Goal: Information Seeking & Learning: Compare options

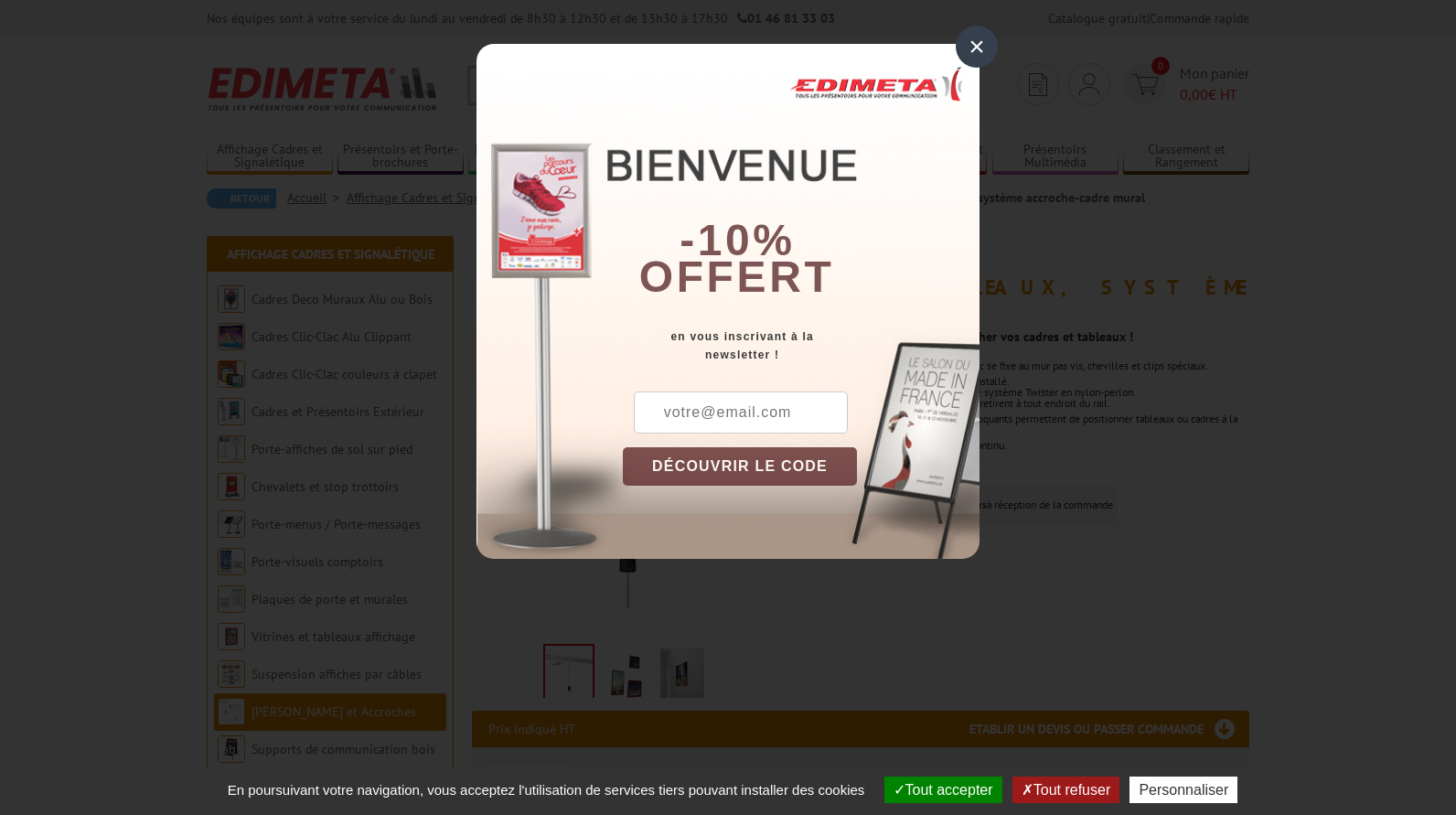
click at [978, 44] on div "×" at bounding box center [977, 46] width 42 height 42
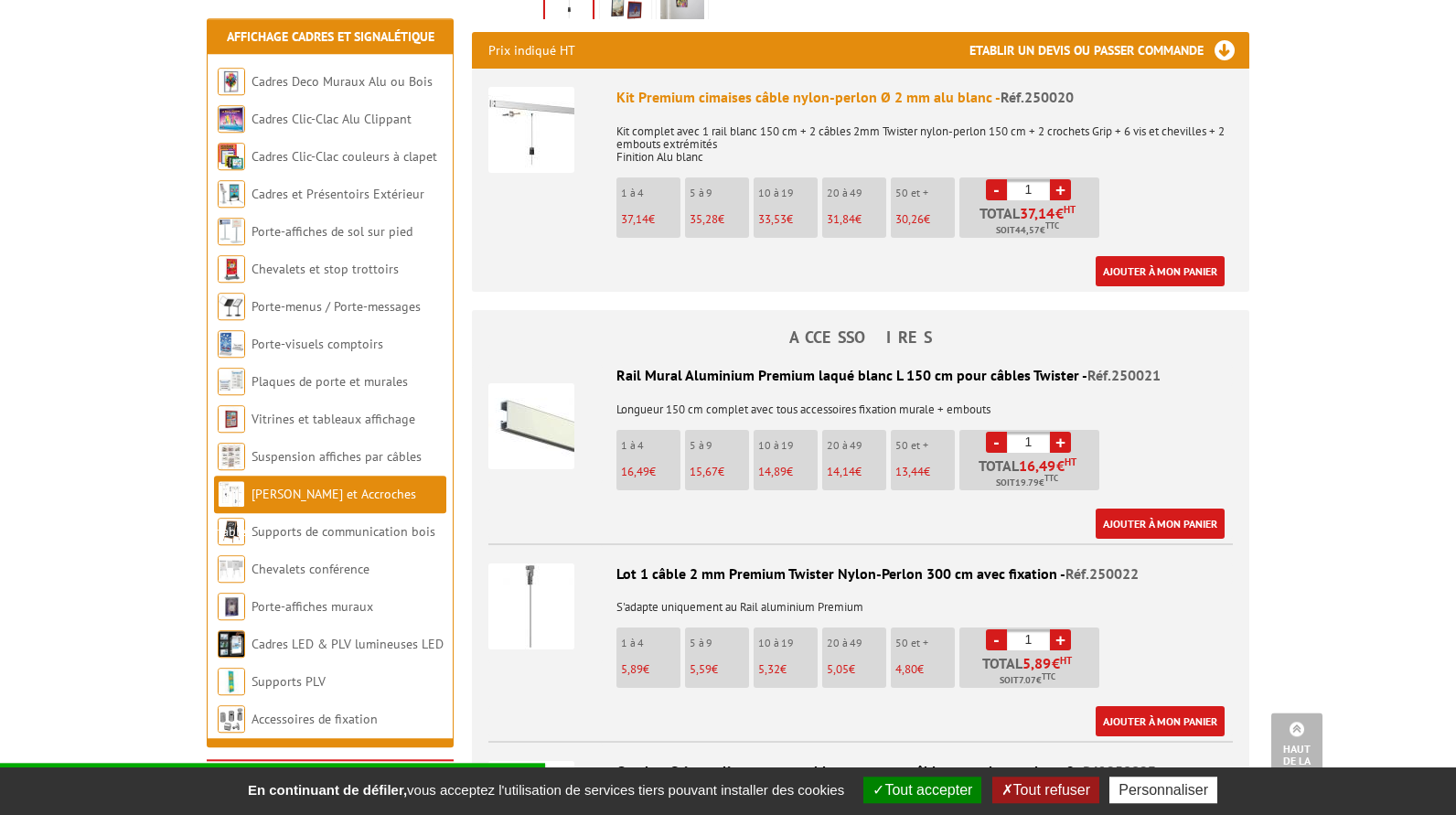
scroll to position [747, 0]
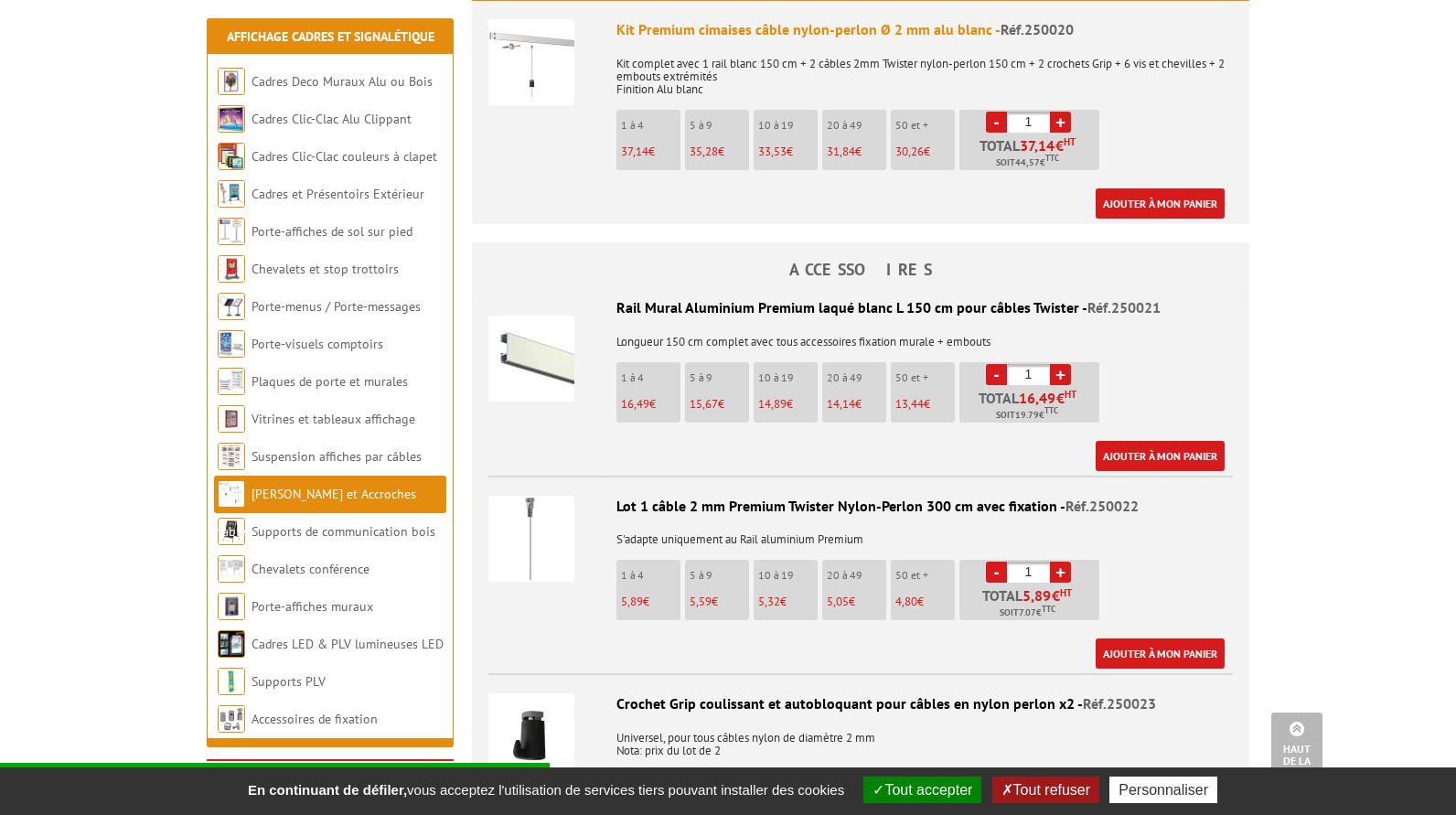
click at [537, 502] on img at bounding box center [531, 539] width 86 height 86
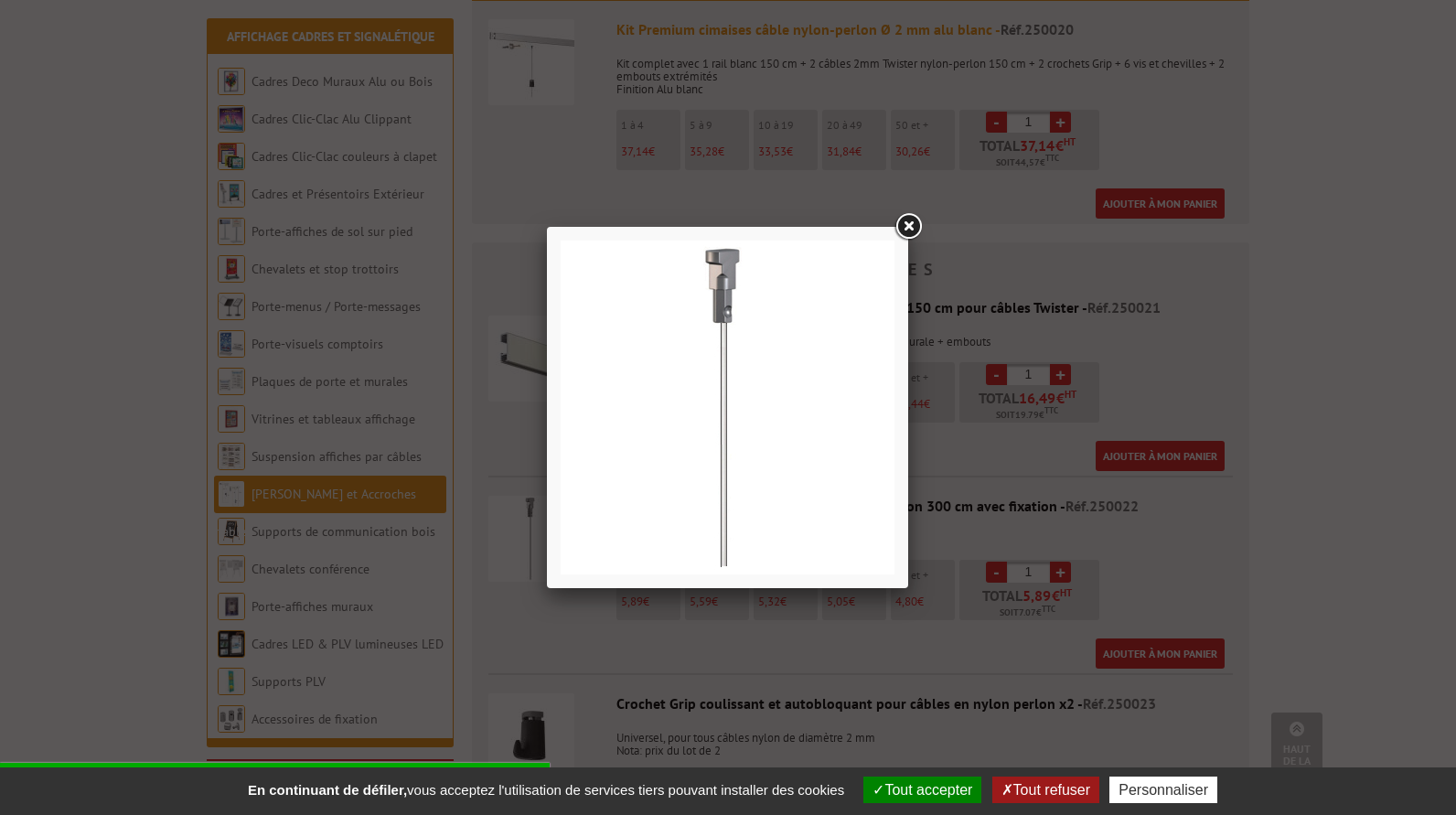
click at [906, 224] on link at bounding box center [908, 227] width 33 height 33
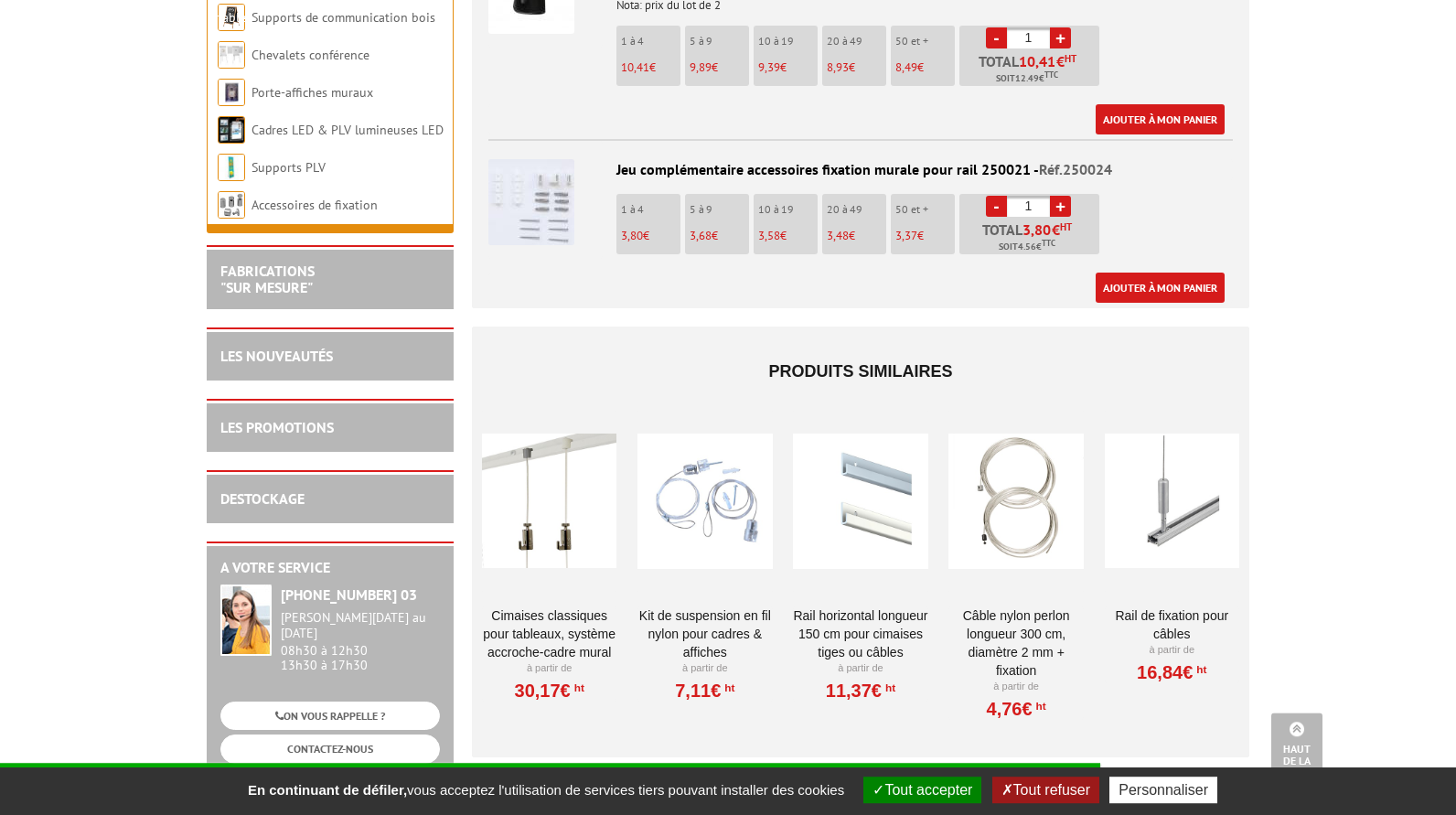
scroll to position [1492, 0]
click at [567, 509] on div at bounding box center [549, 500] width 134 height 183
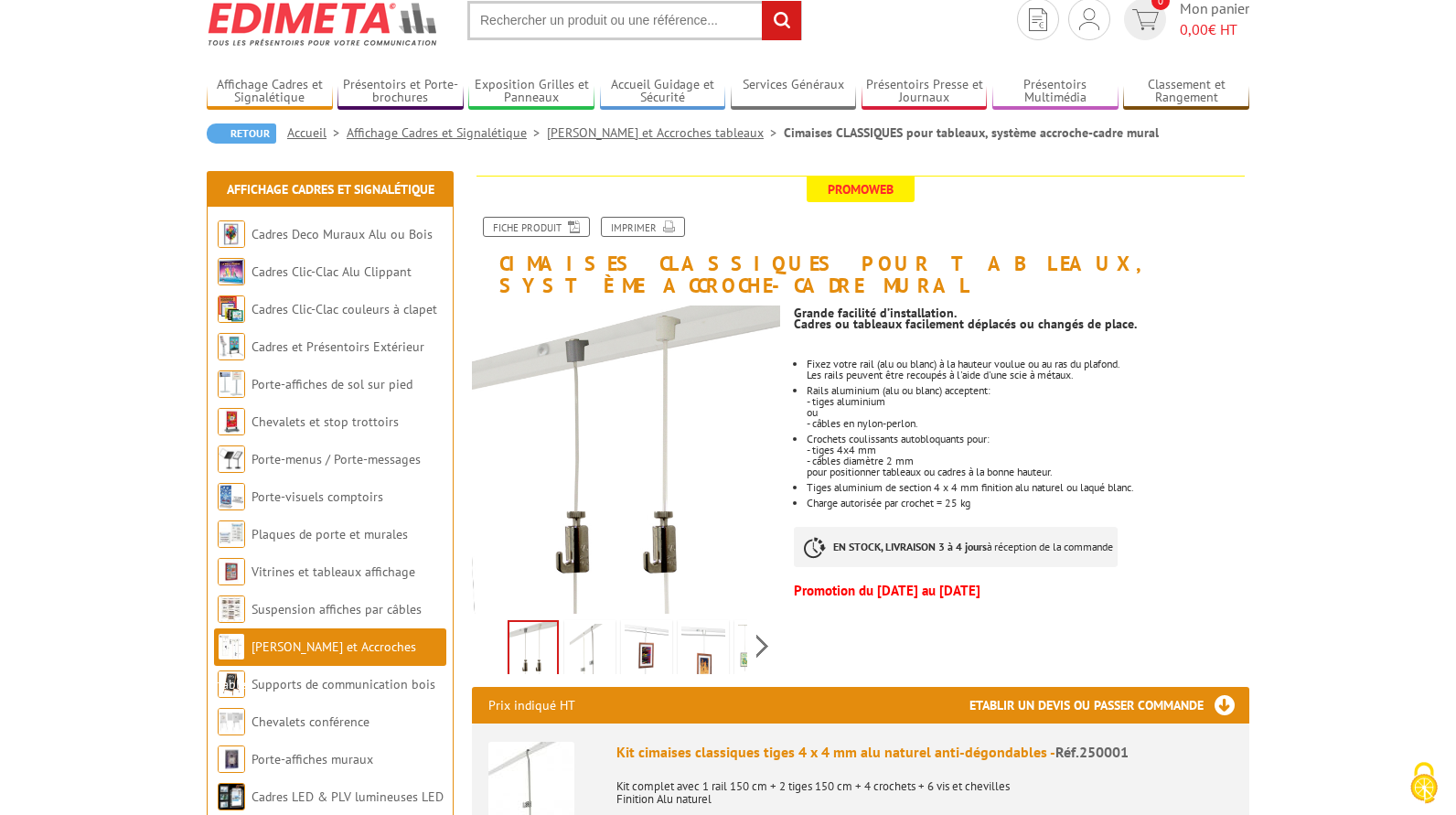
scroll to position [93, 0]
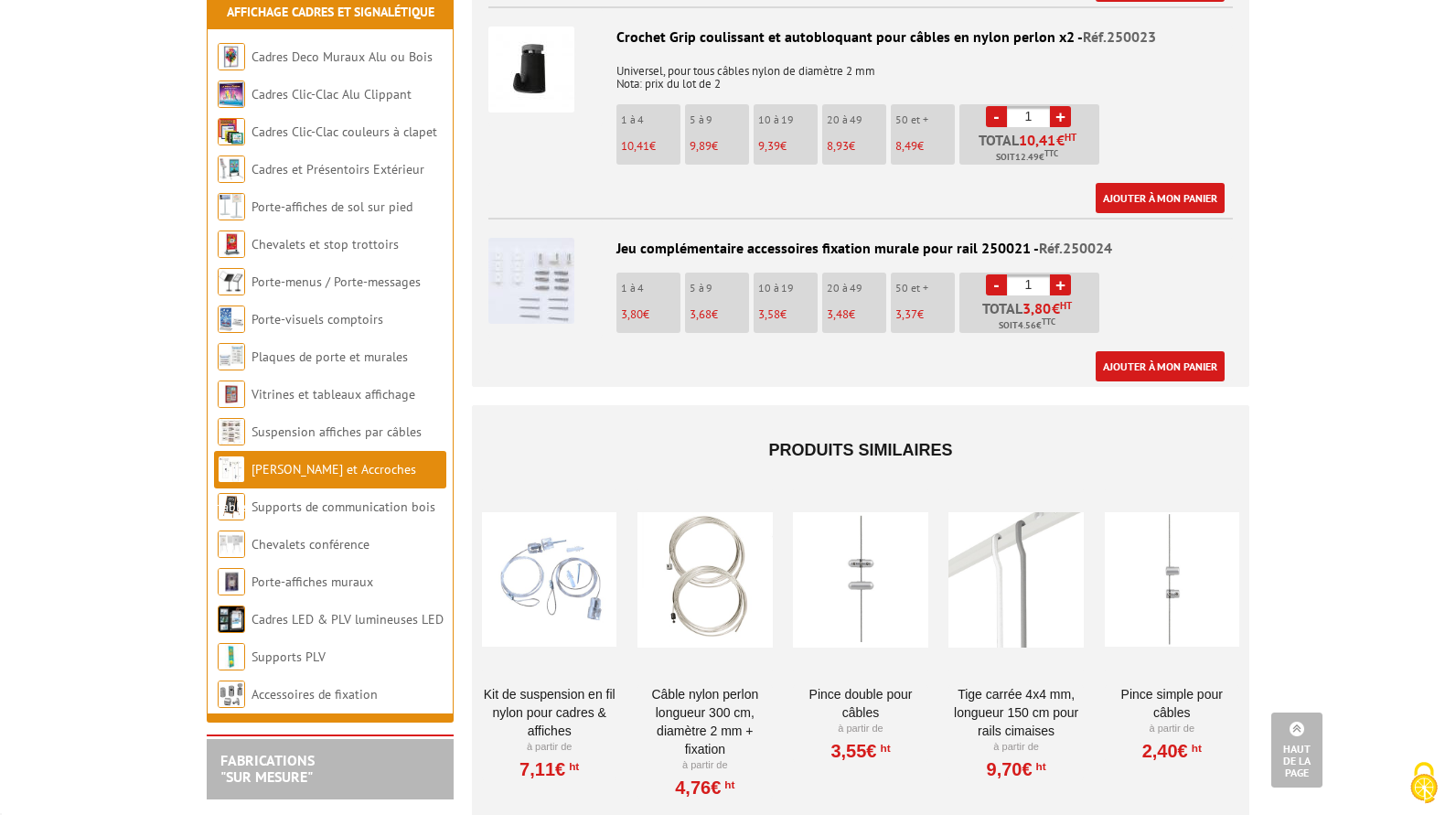
scroll to position [1413, 0]
click at [1170, 573] on div at bounding box center [1171, 579] width 134 height 183
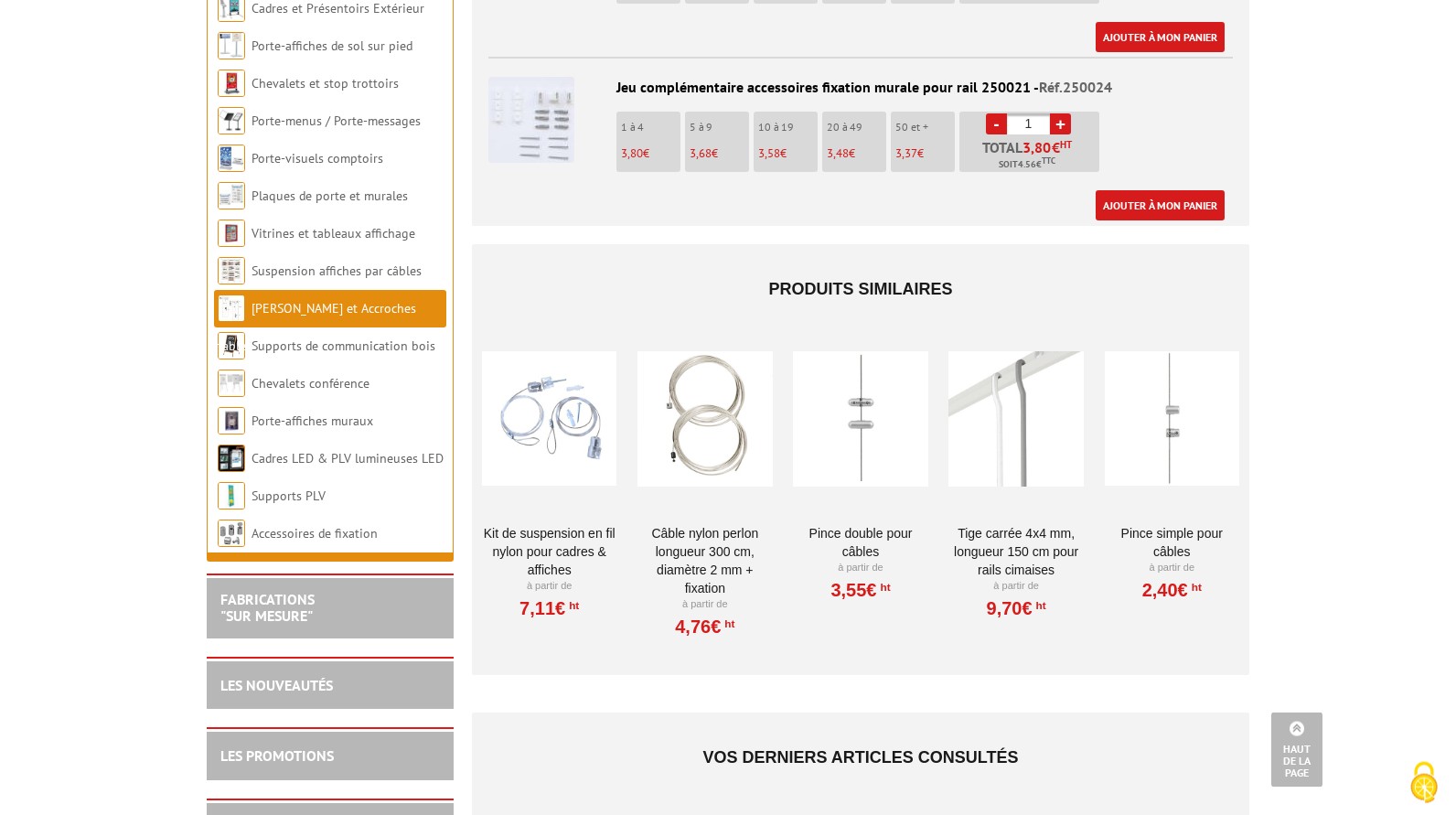
scroll to position [1562, 0]
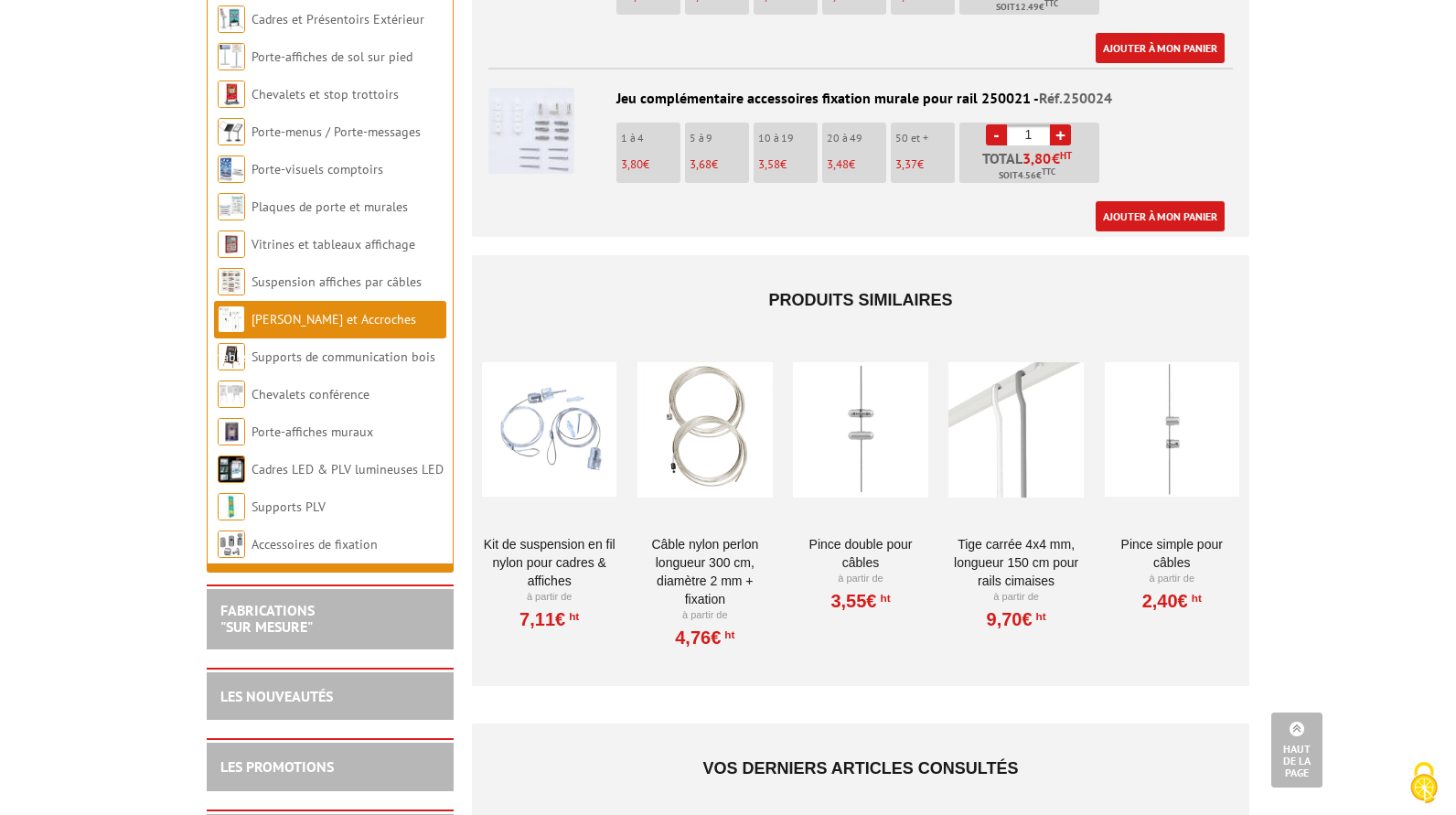
click at [900, 442] on div at bounding box center [859, 430] width 134 height 183
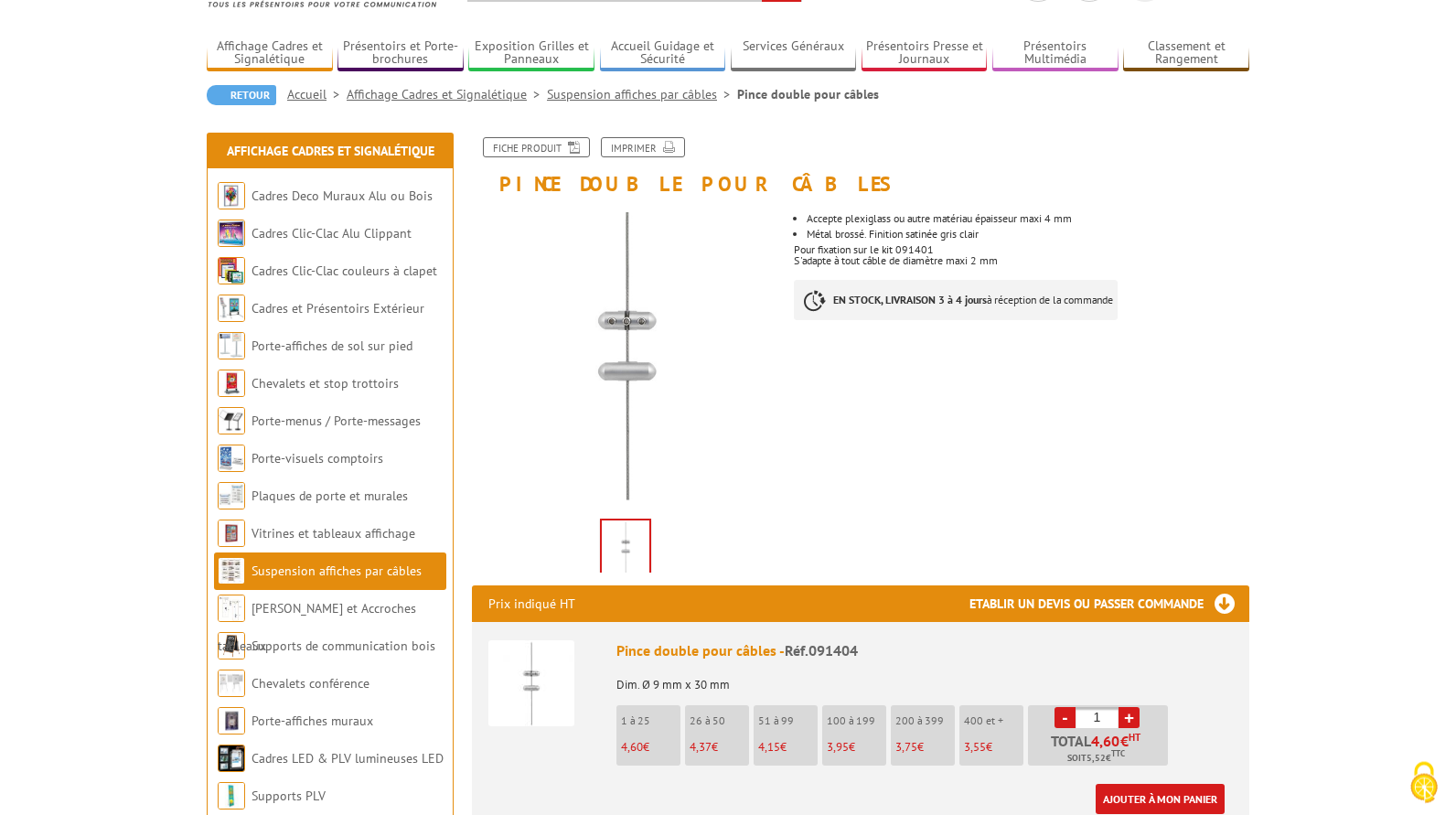
scroll to position [187, 0]
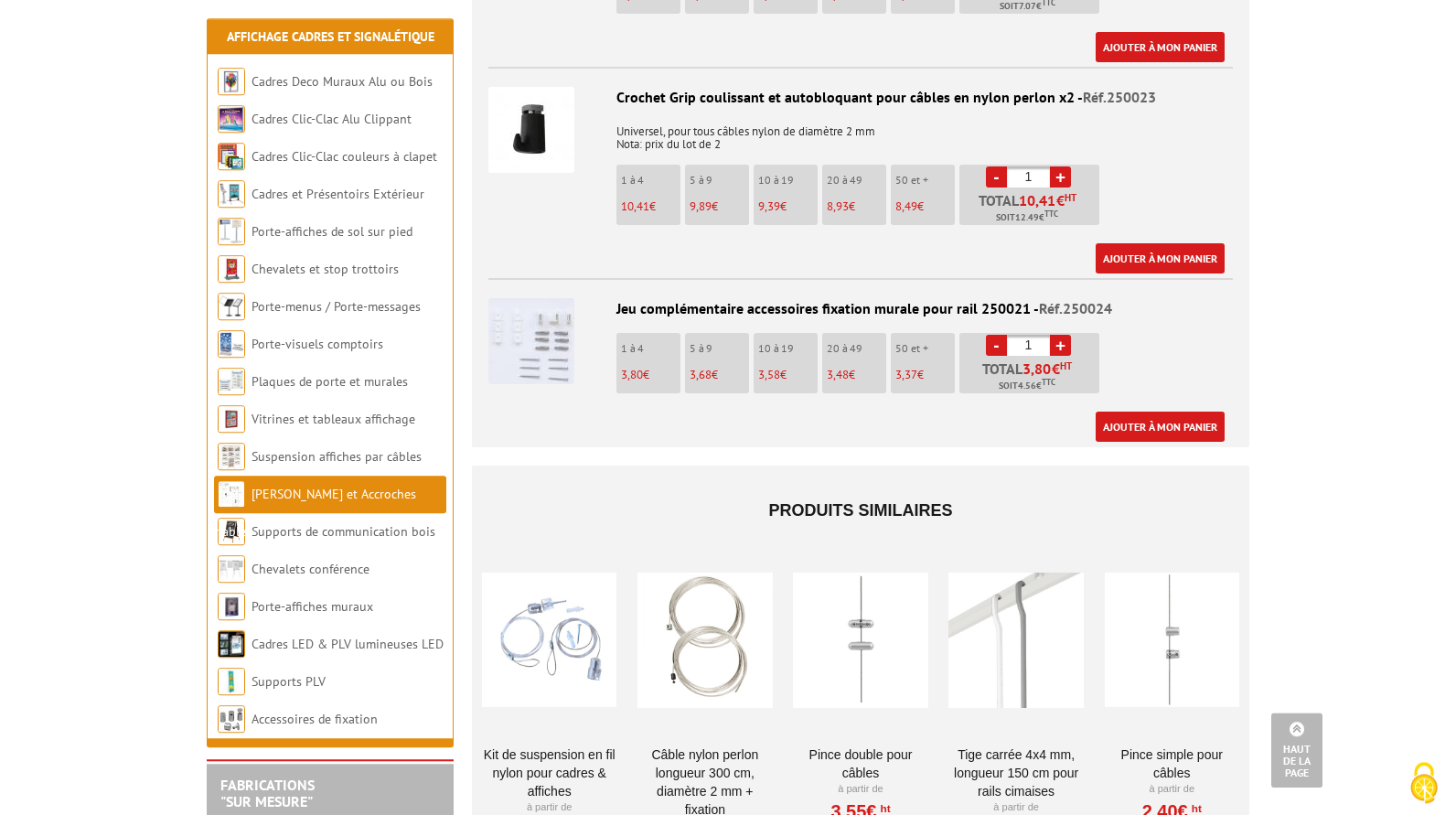
scroll to position [1133, 0]
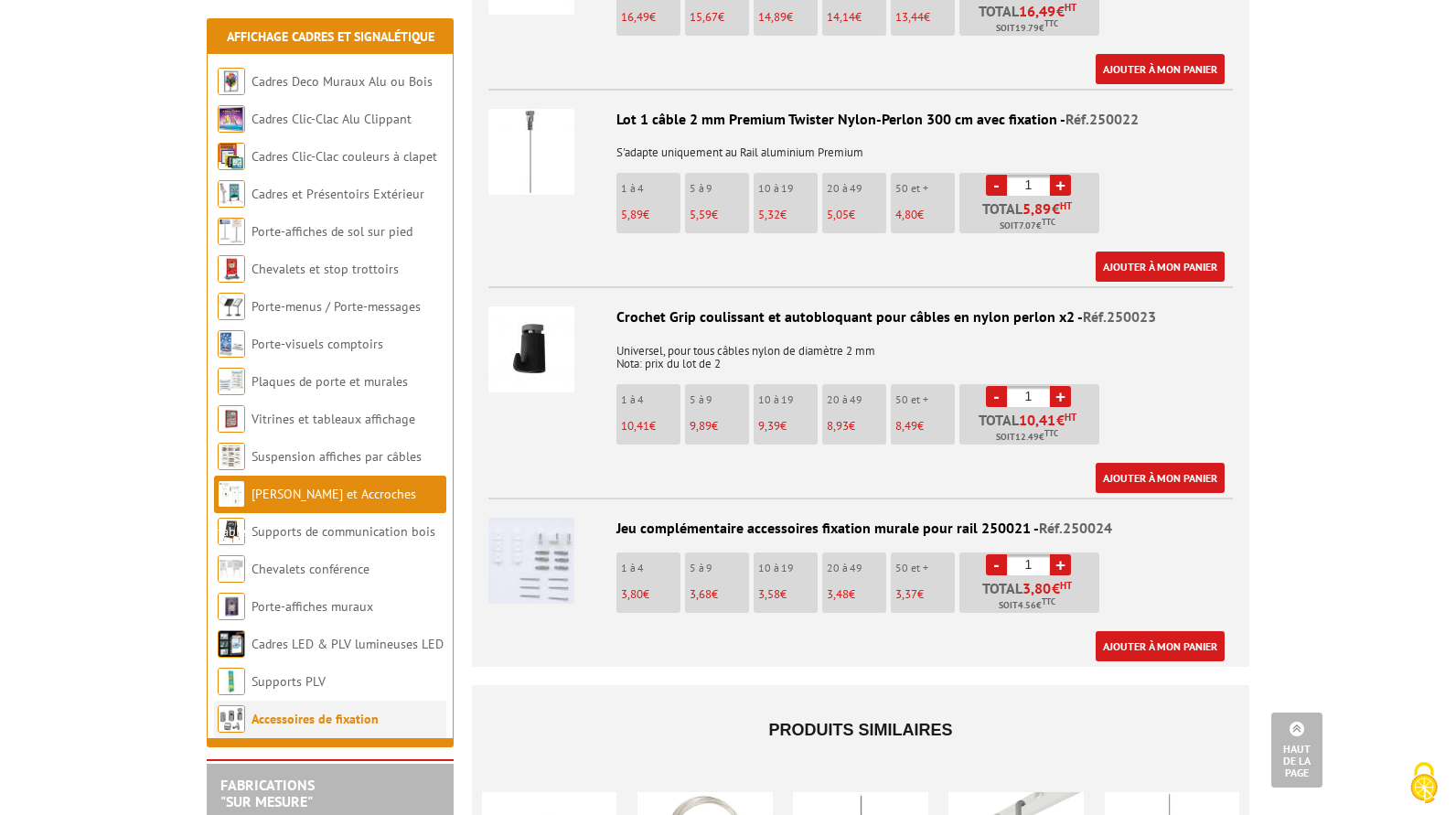
click at [305, 722] on link "Accessoires de fixation" at bounding box center [315, 718] width 127 height 17
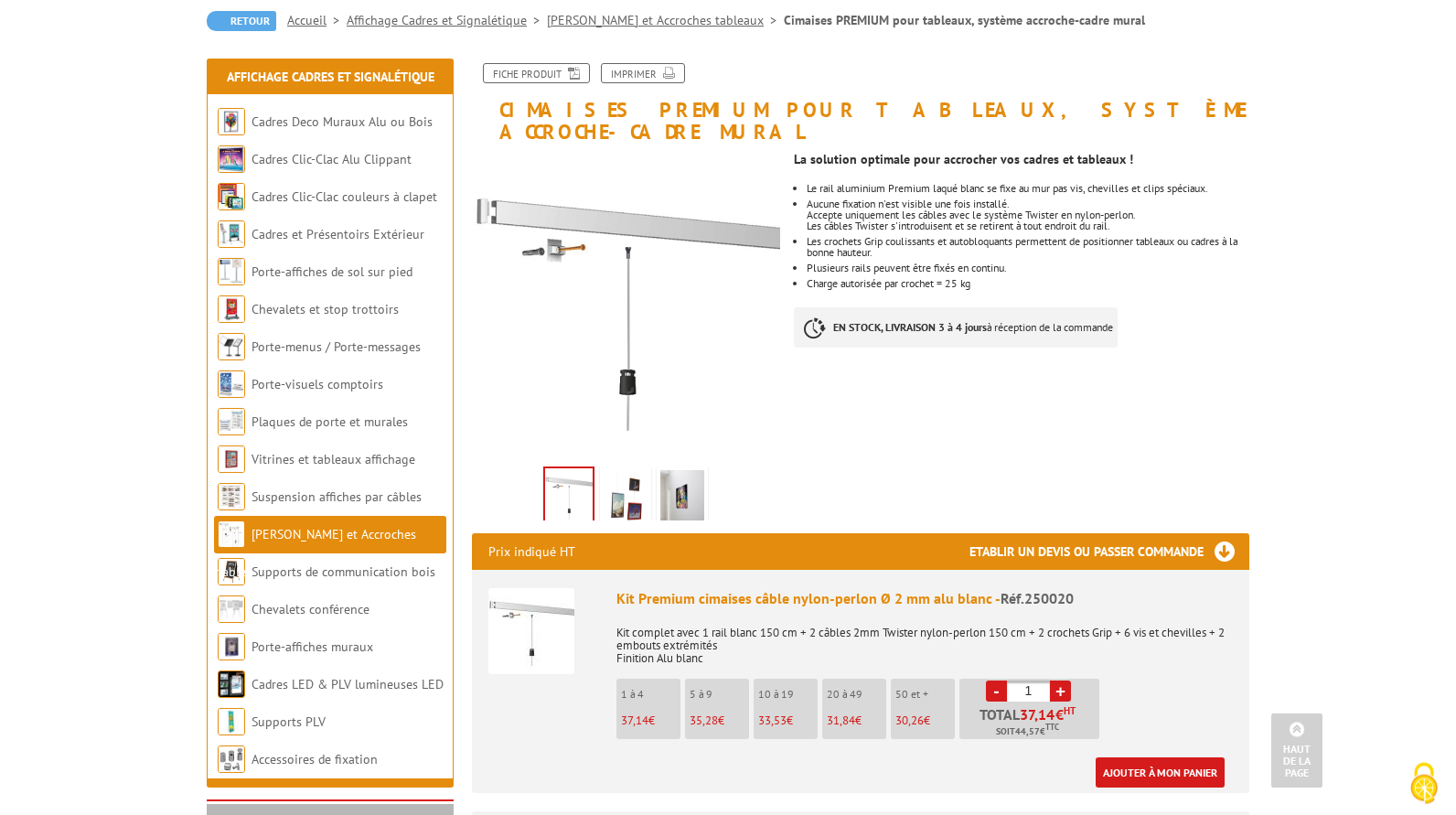
scroll to position [107, 0]
